Goal: Ask a question: Seek information or help from site administrators or community

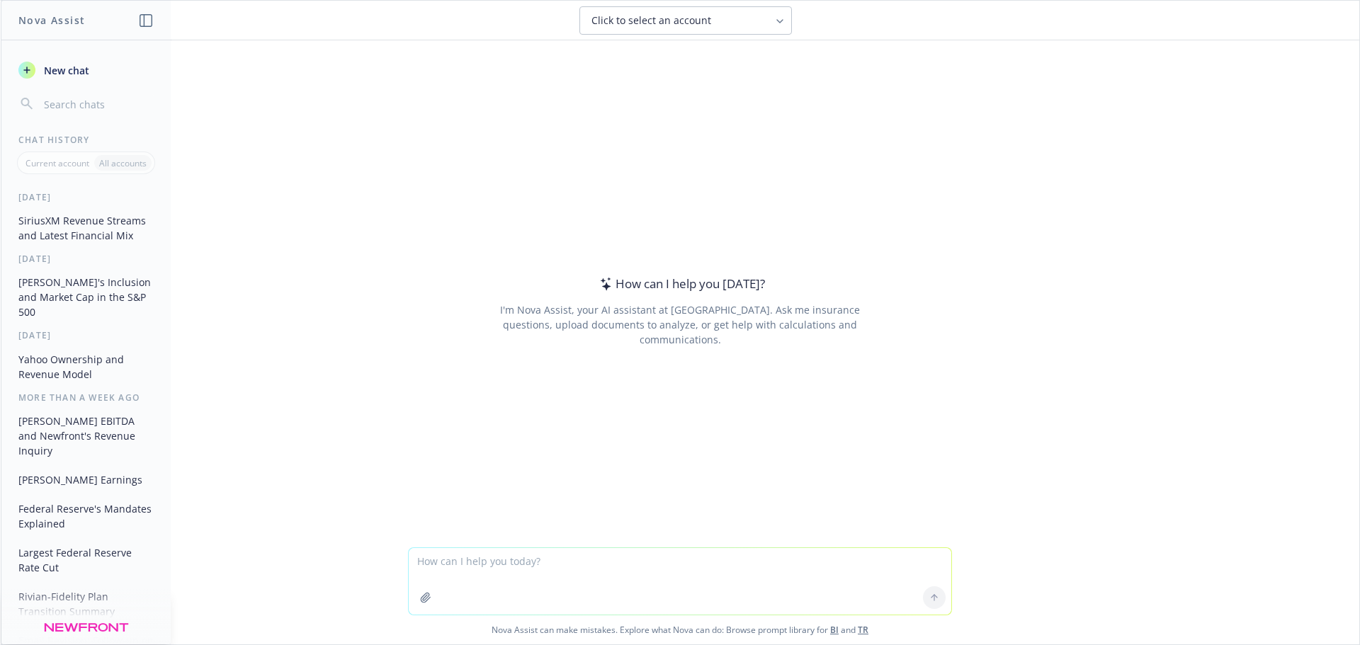
click at [531, 570] on textarea at bounding box center [680, 581] width 543 height 67
type textarea "interrobang"
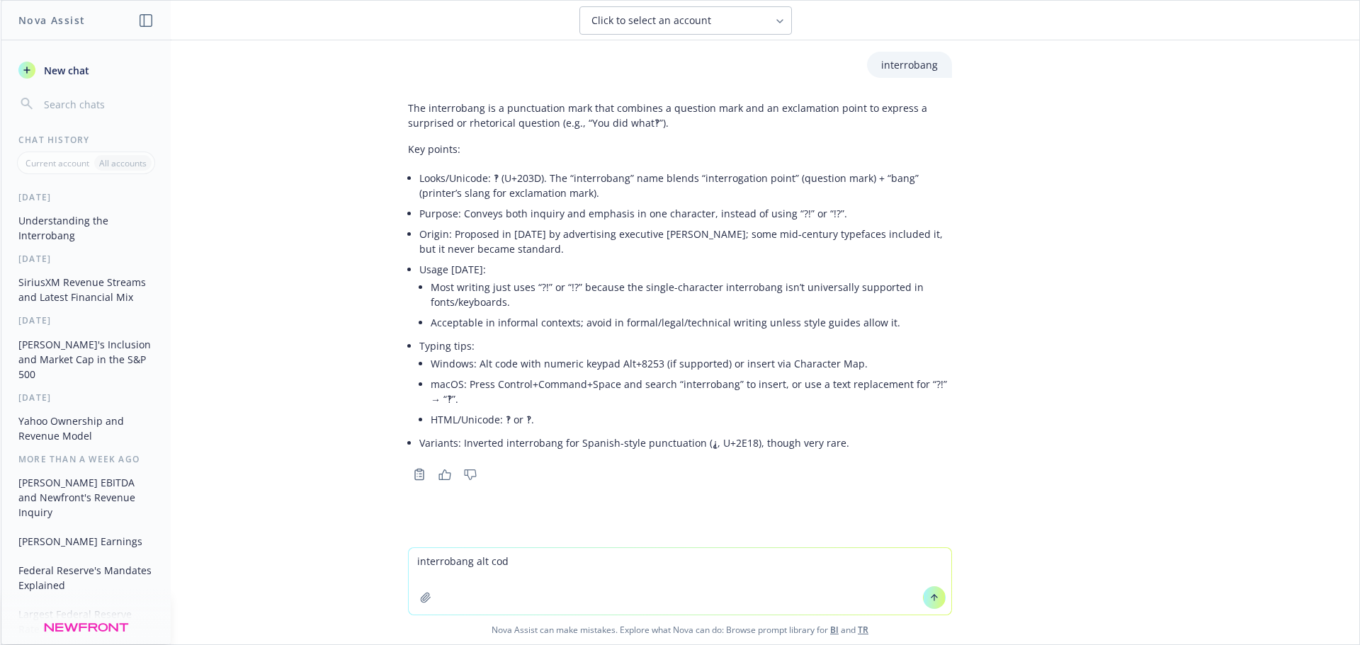
type textarea "interrobang alt code"
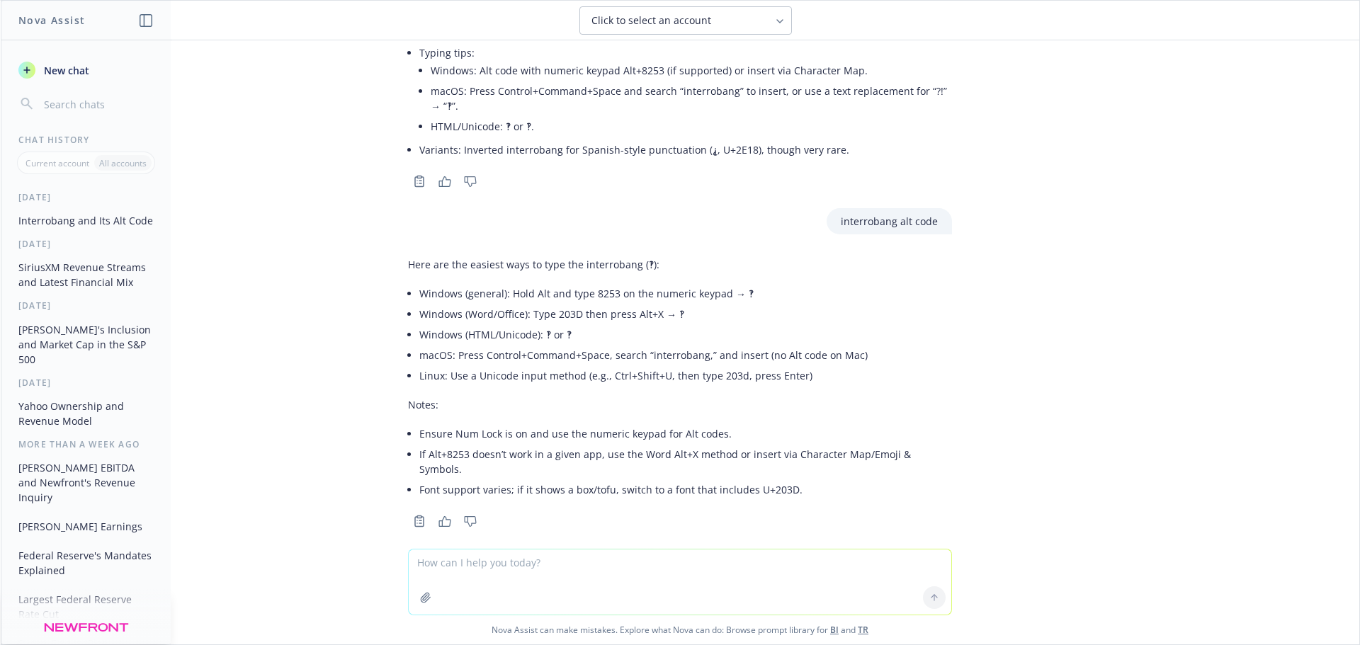
scroll to position [295, 0]
type textarea "="
click at [1099, 331] on div "interrobang The interrobang is a punctuation mark that combines a question mark…" at bounding box center [680, 293] width 1359 height 507
click at [436, 560] on textarea at bounding box center [680, 581] width 543 height 67
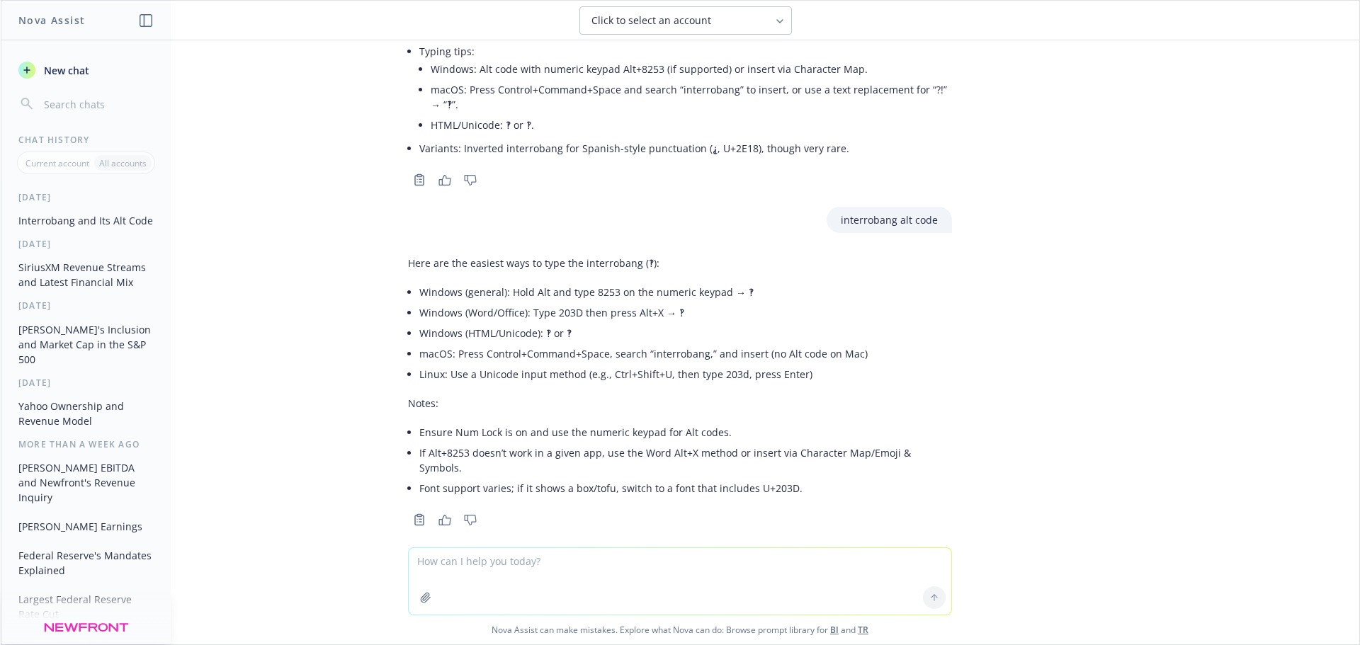
type textarea "="
drag, startPoint x: 450, startPoint y: 566, endPoint x: 395, endPoint y: 566, distance: 54.5
click at [395, 566] on div "203D Nova Assist can make mistakes. Explore what Nova can do: Browse prompt lib…" at bounding box center [680, 596] width 1359 height 97
click at [475, 561] on textarea "203D" at bounding box center [680, 581] width 543 height 67
type textarea "2"
